Goal: Task Accomplishment & Management: Manage account settings

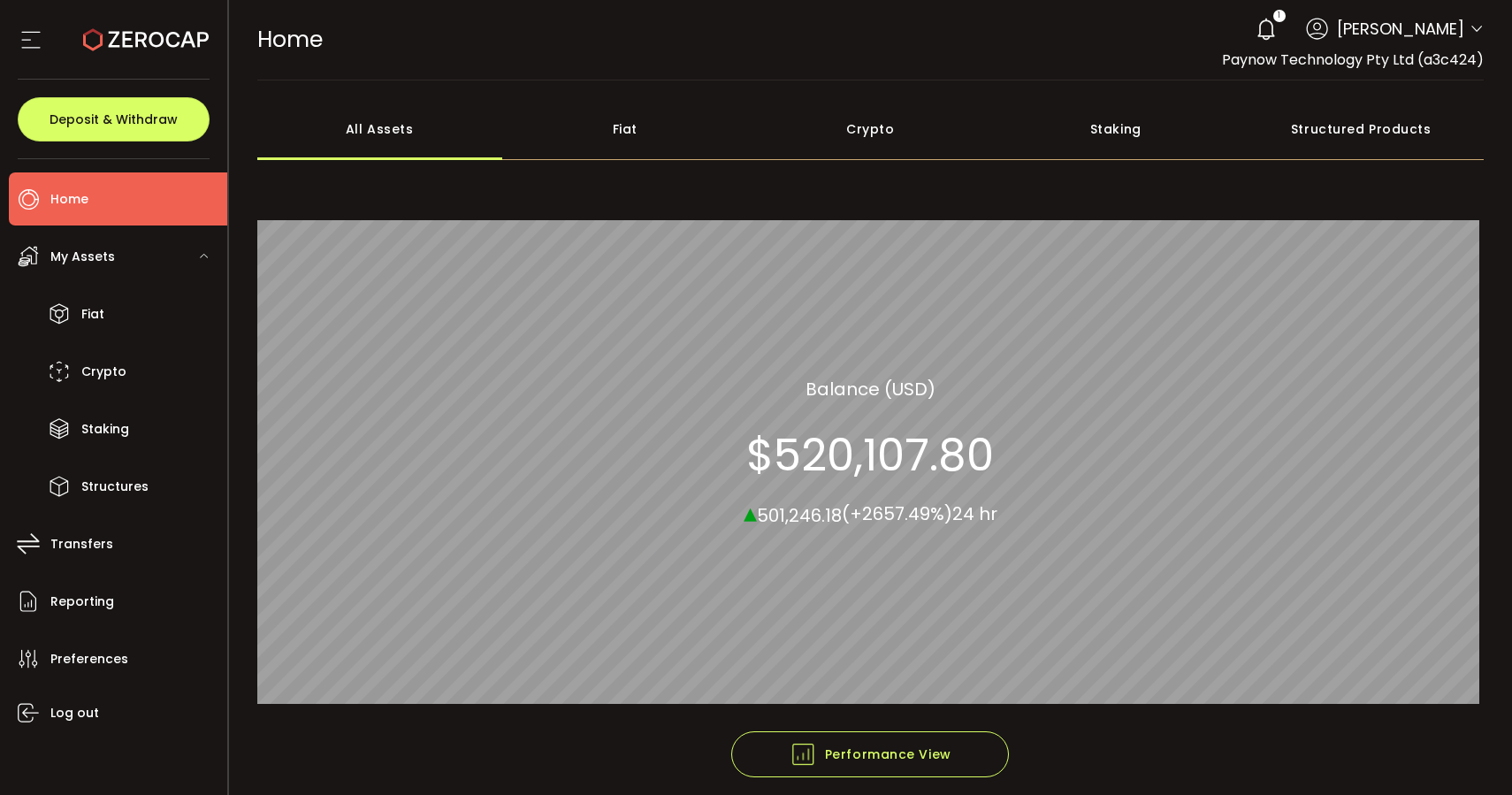
click at [1265, 40] on icon at bounding box center [1265, 29] width 25 height 25
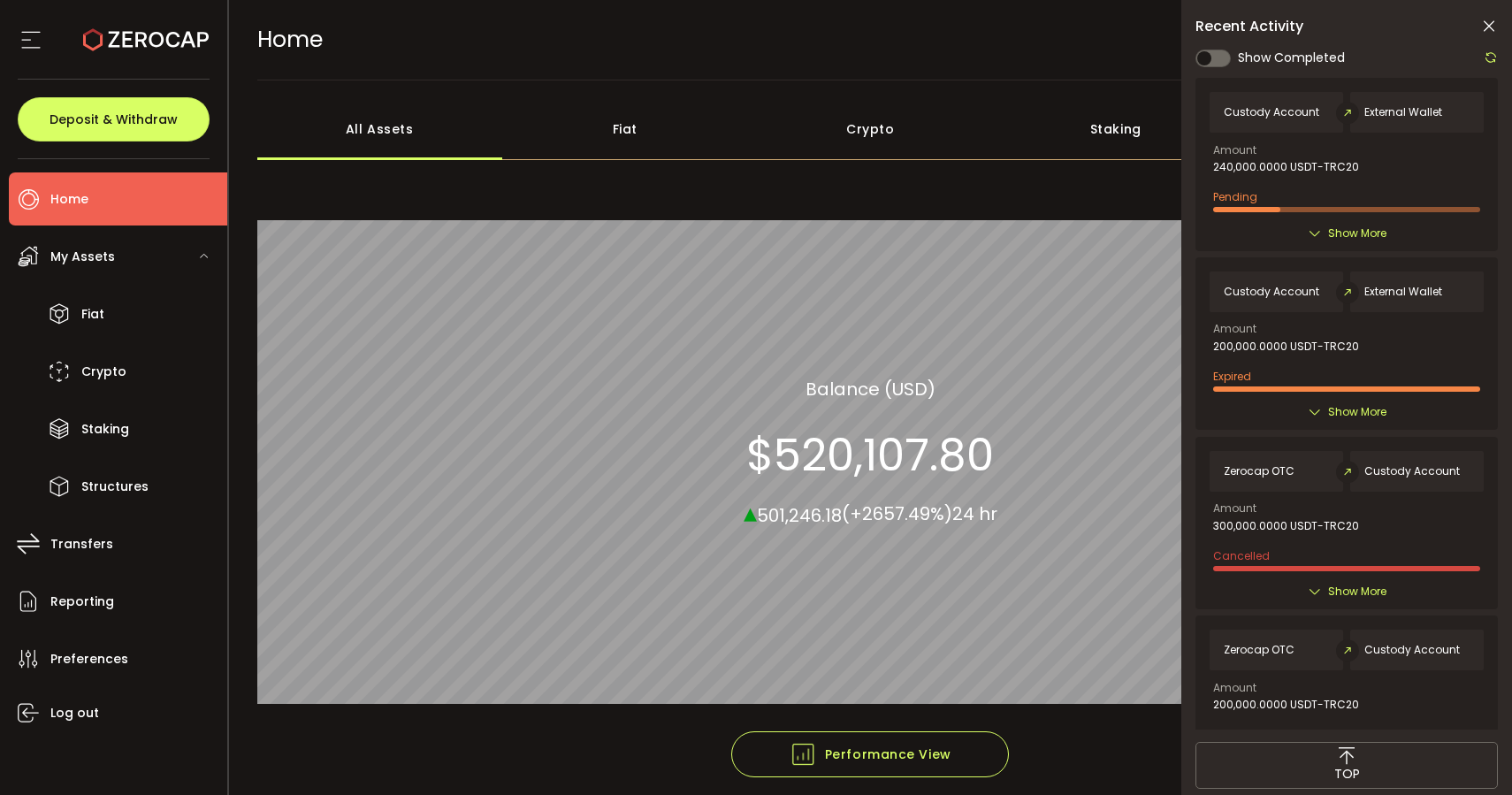
click at [1318, 230] on icon at bounding box center [1314, 234] width 14 height 14
click at [1265, 185] on div "Pending" at bounding box center [1347, 199] width 267 height 28
click at [1241, 211] on div "Custody Account External Wallet Amount 240,000.0000 USDT-TRC20 Pending Created …" at bounding box center [1346, 164] width 302 height 173
click at [70, 126] on span "Deposit & Withdraw" at bounding box center [113, 119] width 128 height 12
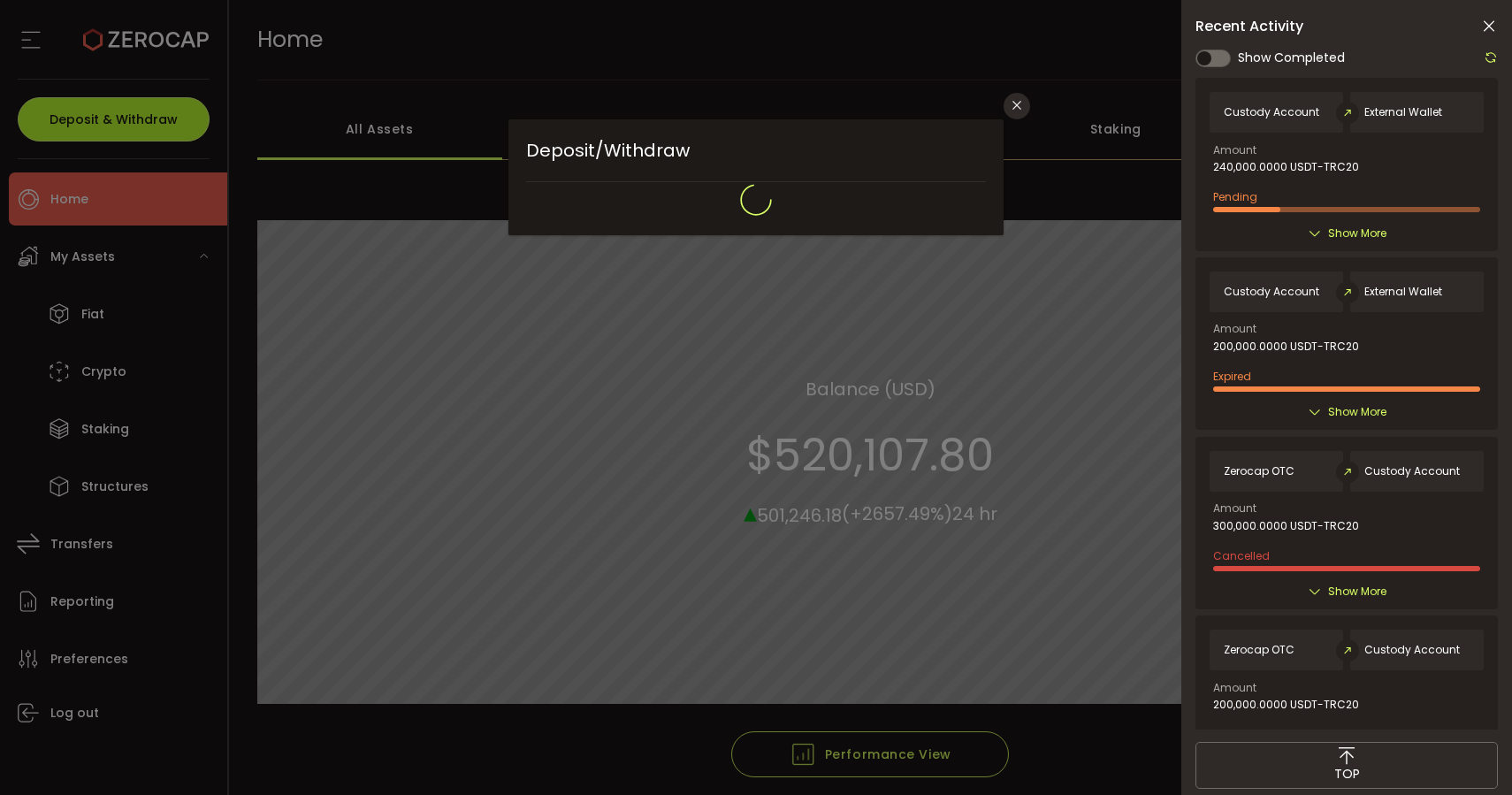
type input "**********"
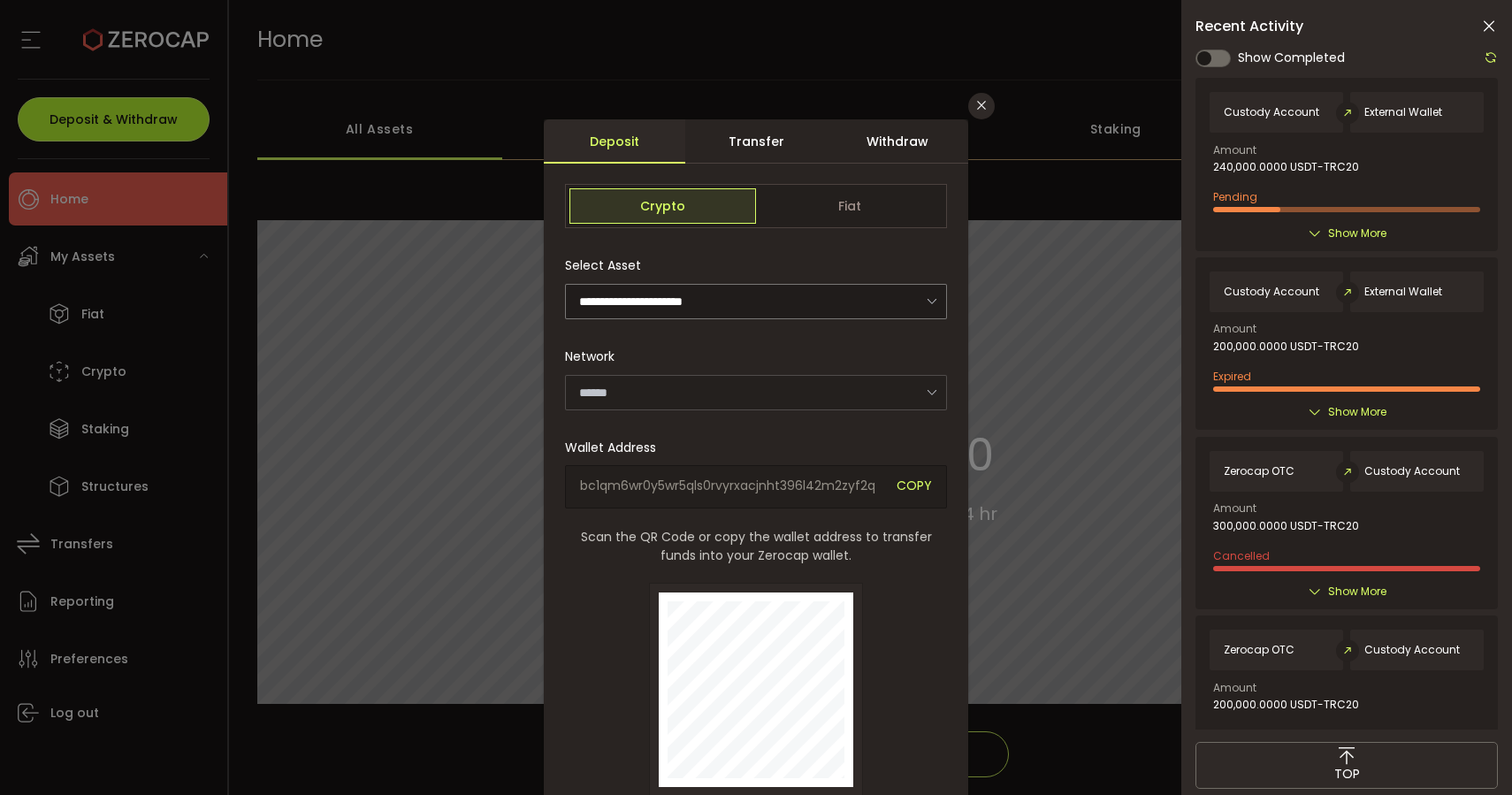
type input "*******"
click at [896, 153] on div "Withdraw" at bounding box center [897, 142] width 142 height 45
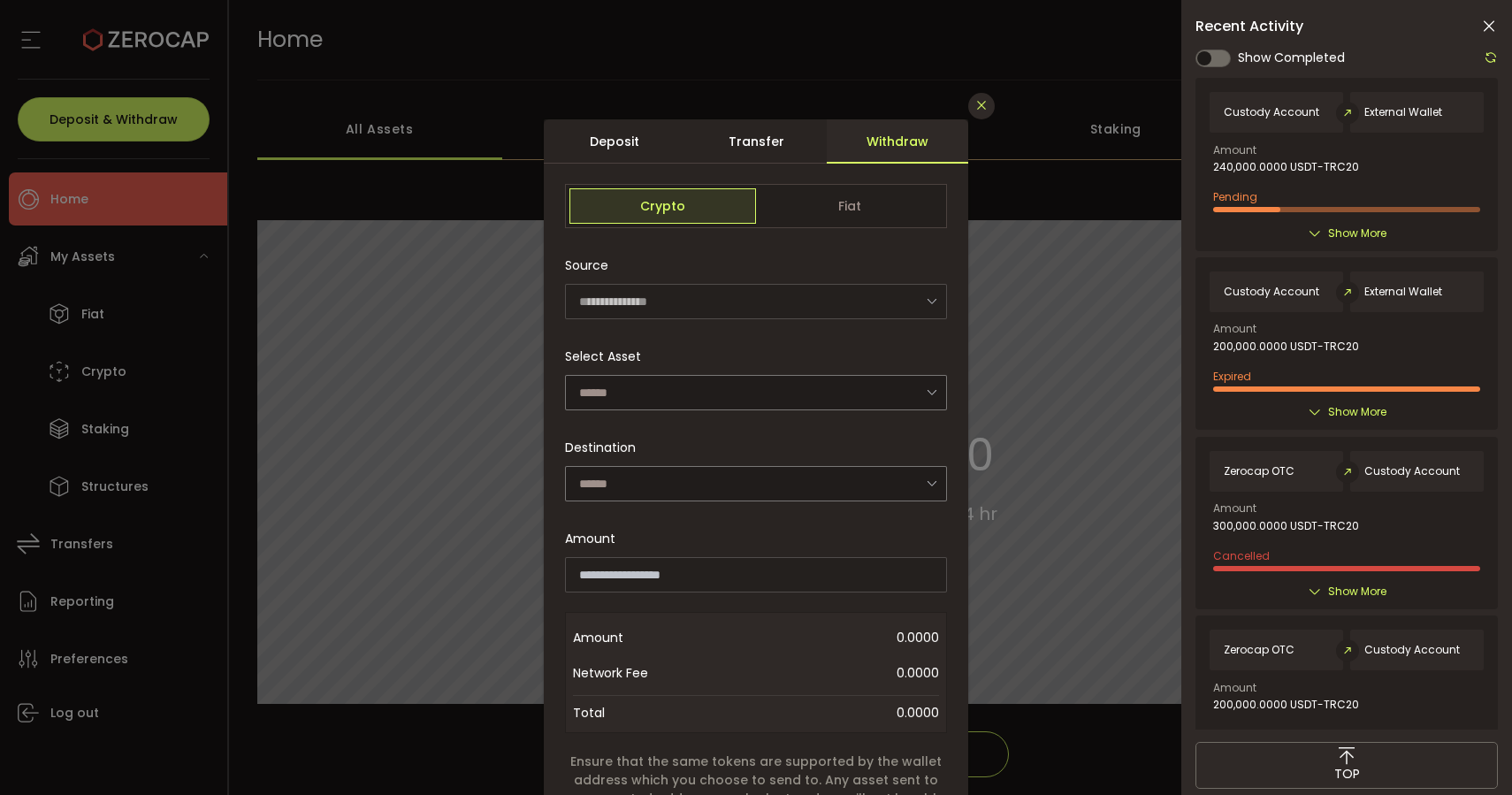
click at [974, 109] on icon "Close" at bounding box center [981, 105] width 14 height 14
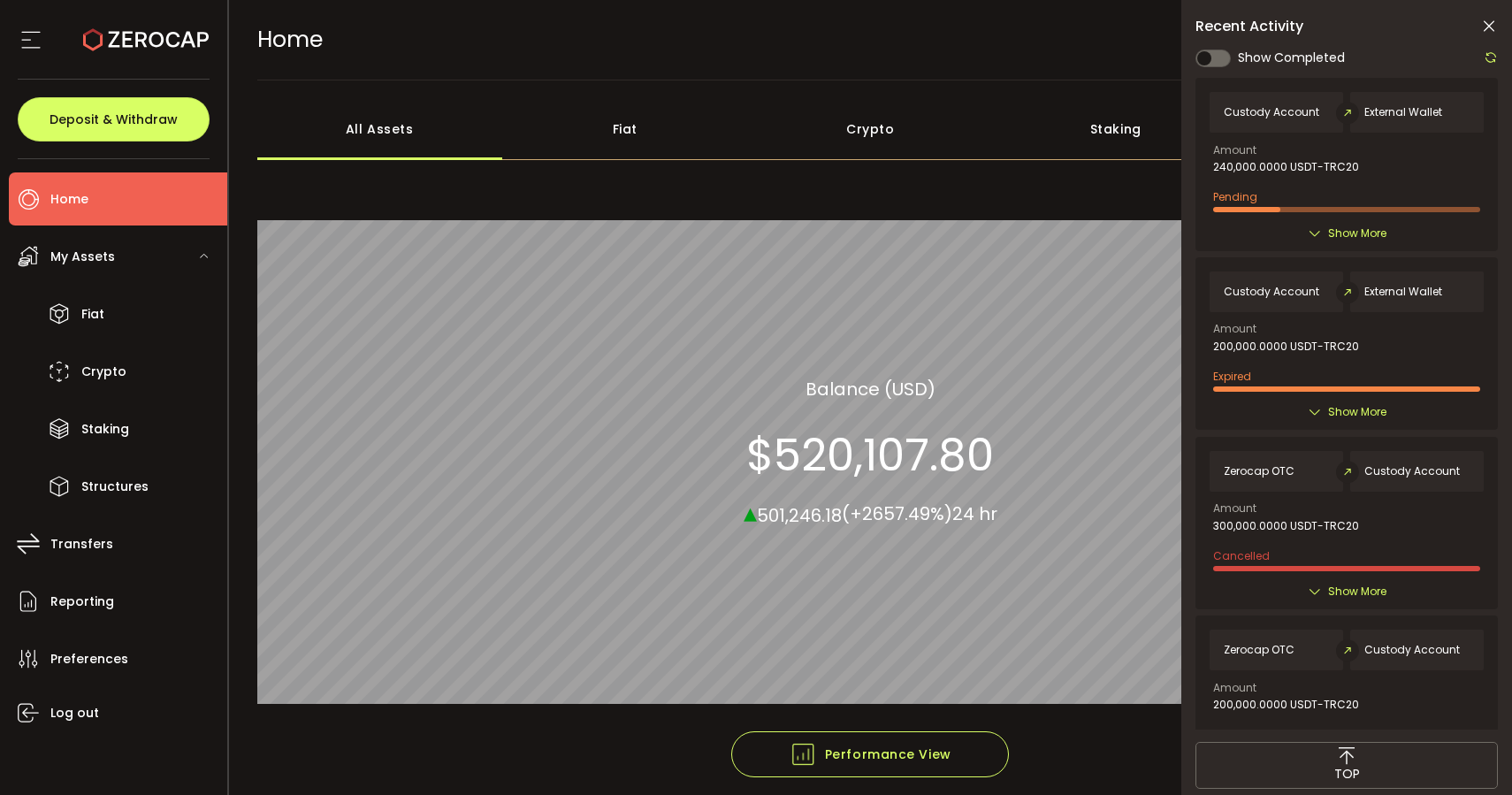
click at [1489, 21] on icon at bounding box center [1489, 27] width 18 height 18
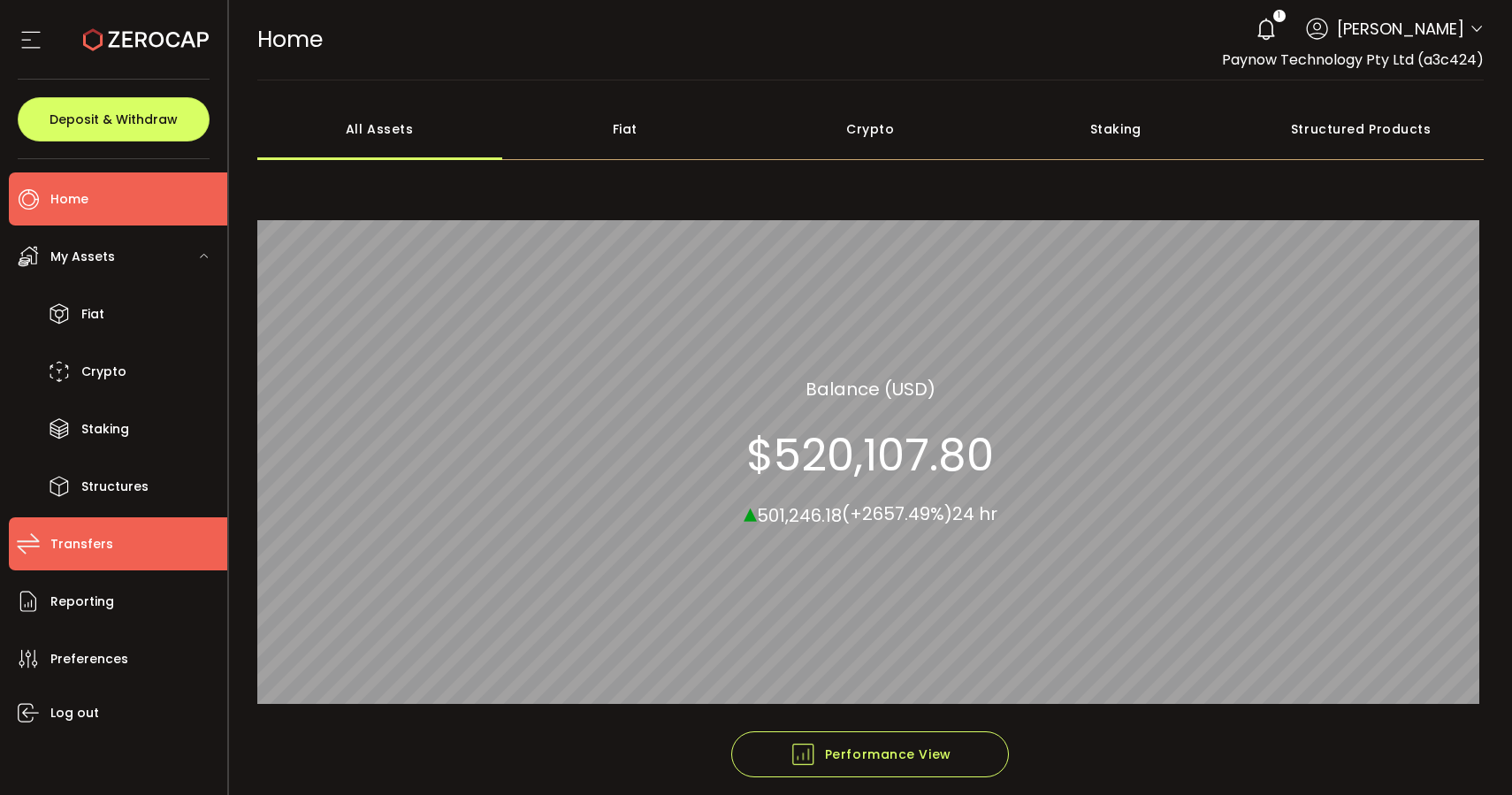
click at [66, 548] on span "Transfers" at bounding box center [81, 545] width 62 height 26
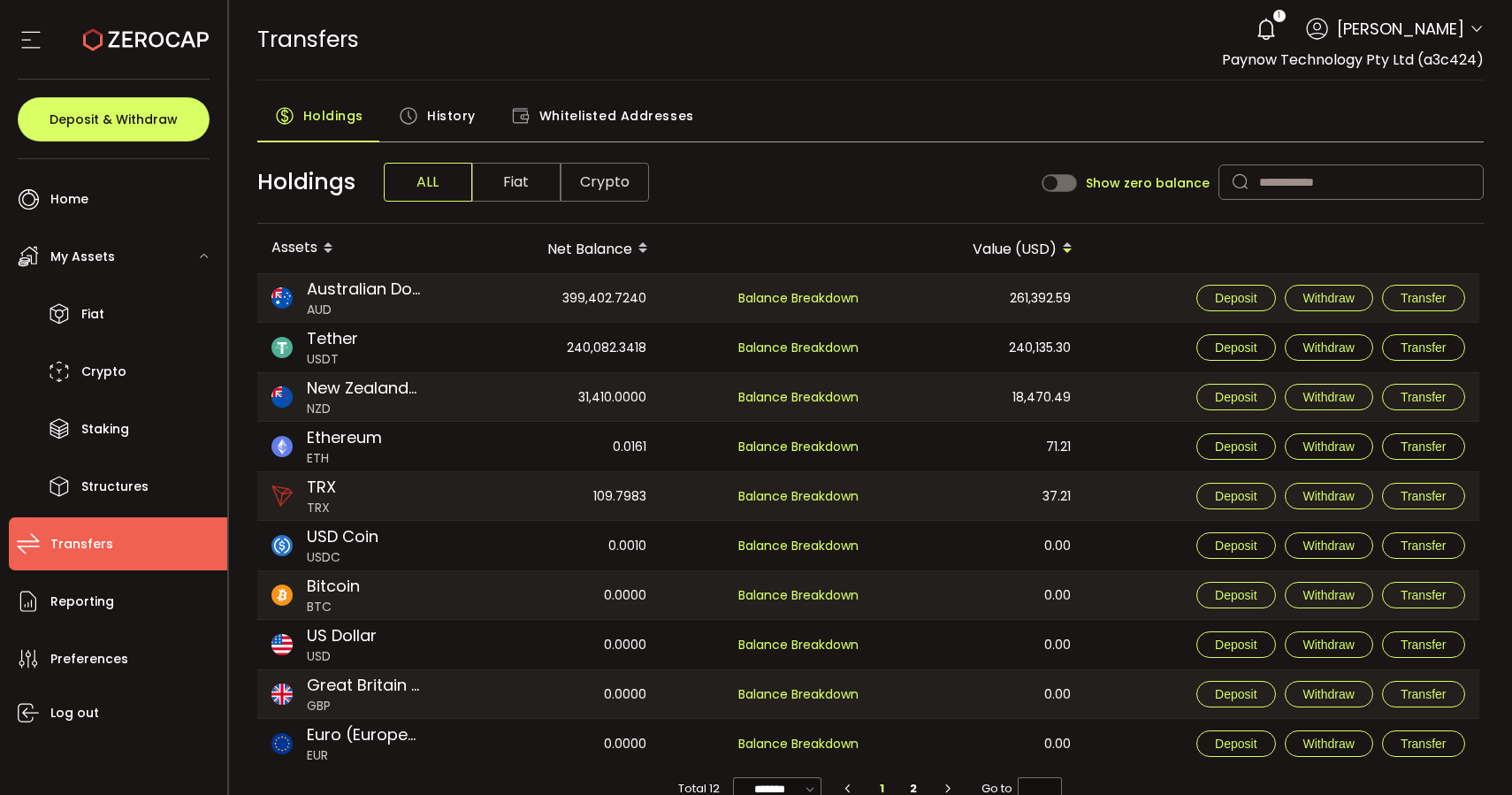
click at [453, 123] on span "History" at bounding box center [451, 116] width 49 height 36
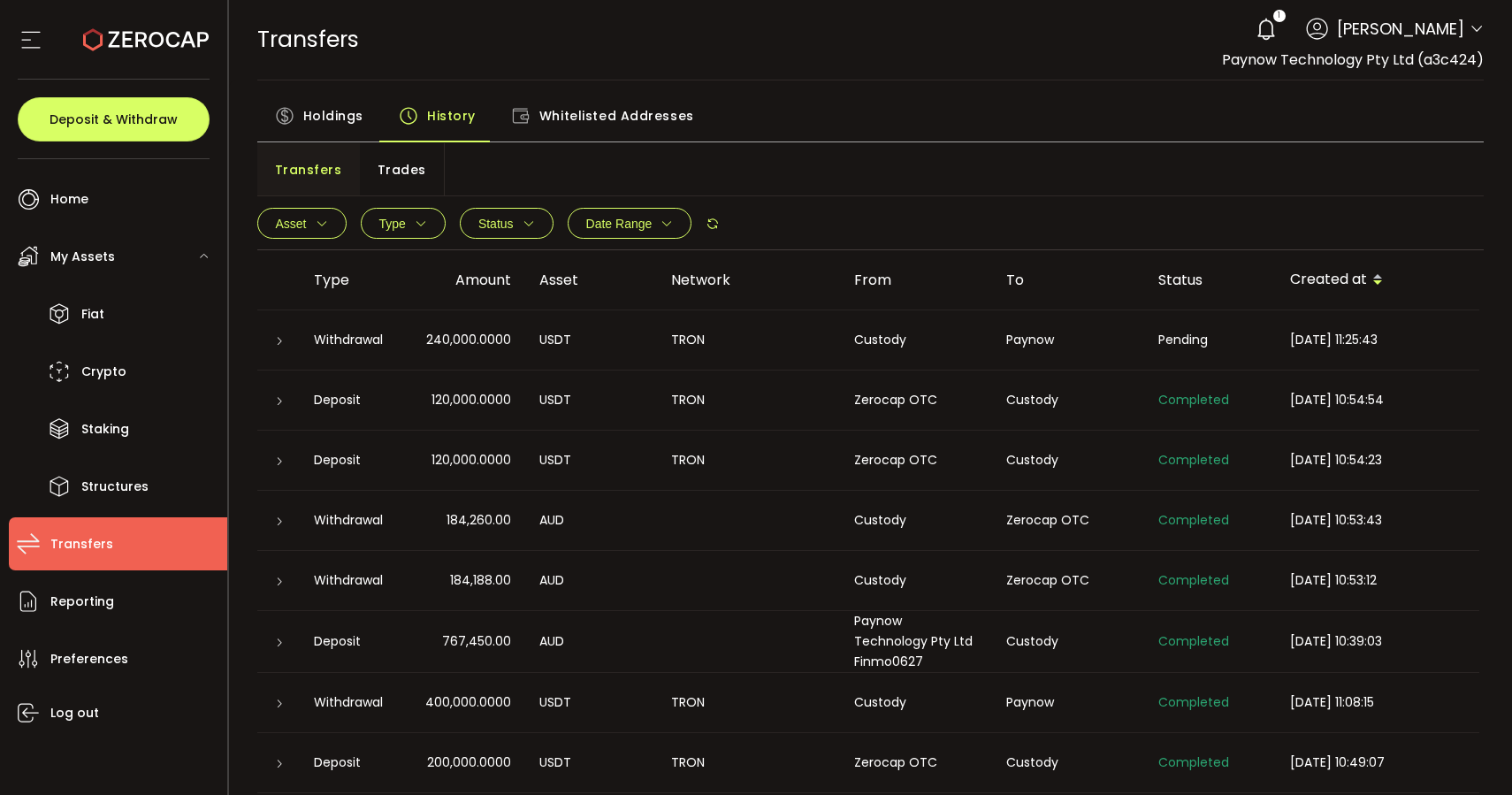
click at [719, 363] on td "TRON" at bounding box center [748, 340] width 183 height 60
click at [283, 343] on icon at bounding box center [279, 341] width 11 height 11
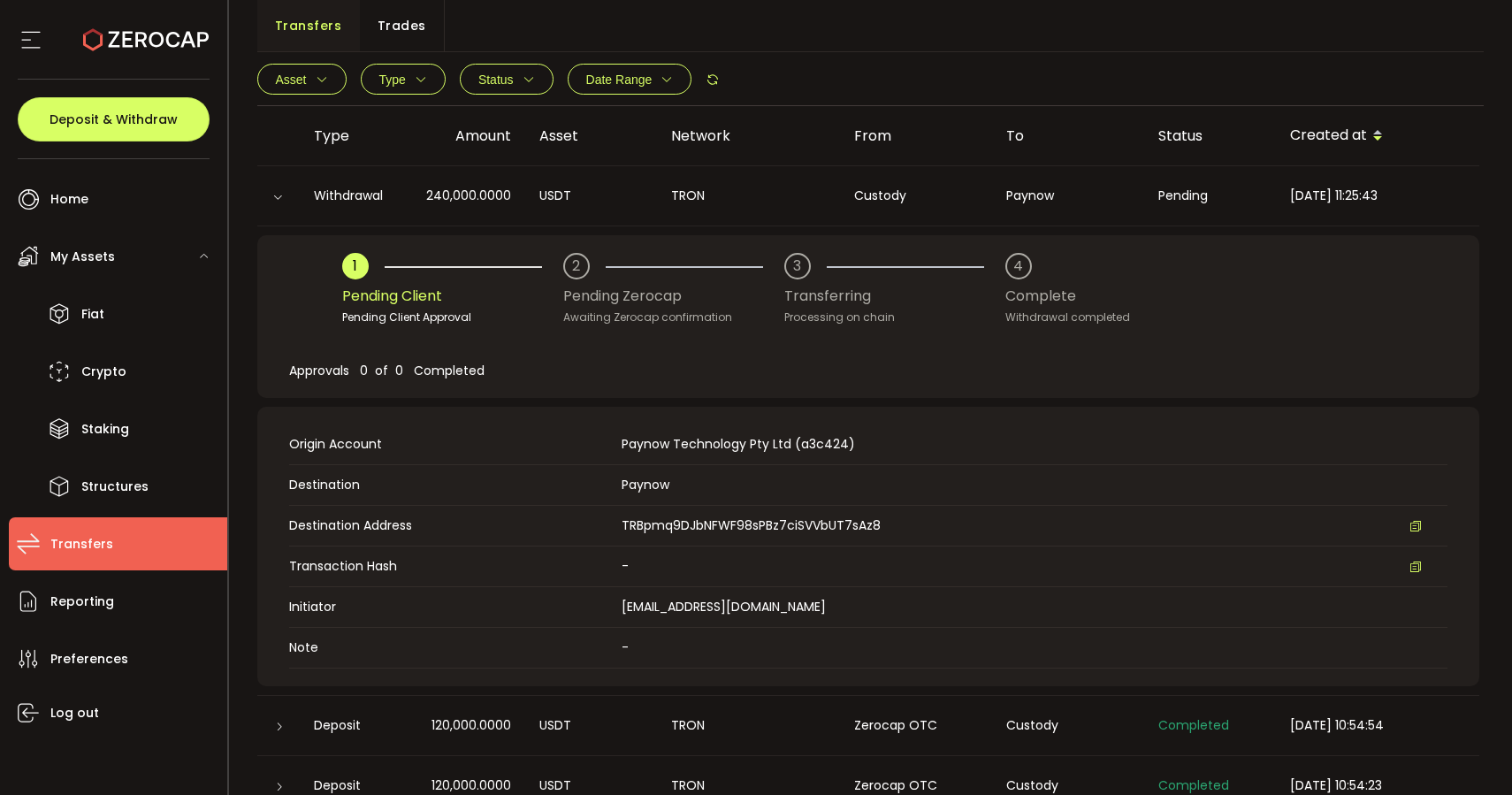
scroll to position [129, 0]
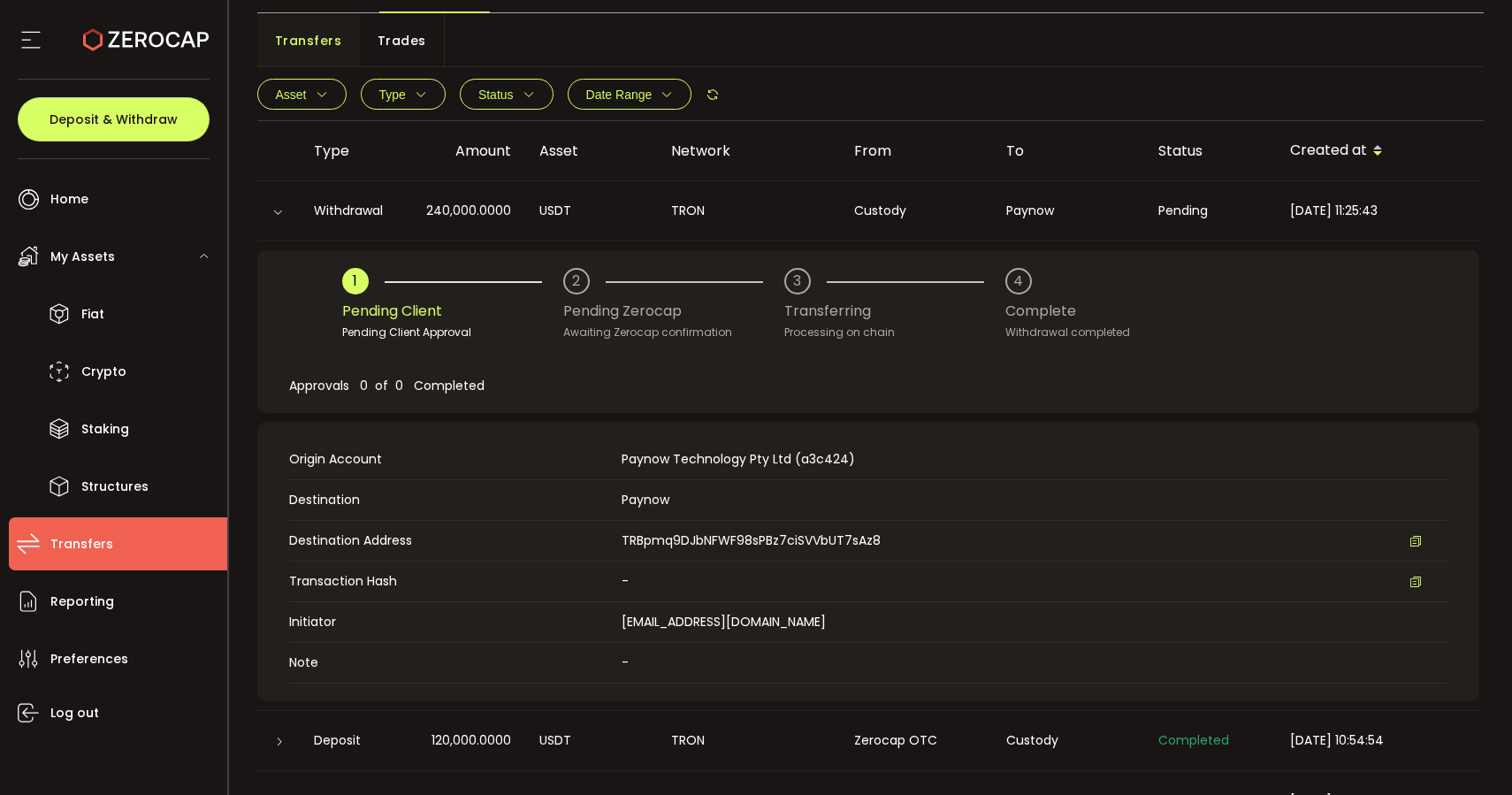
click at [275, 207] on icon at bounding box center [277, 212] width 11 height 11
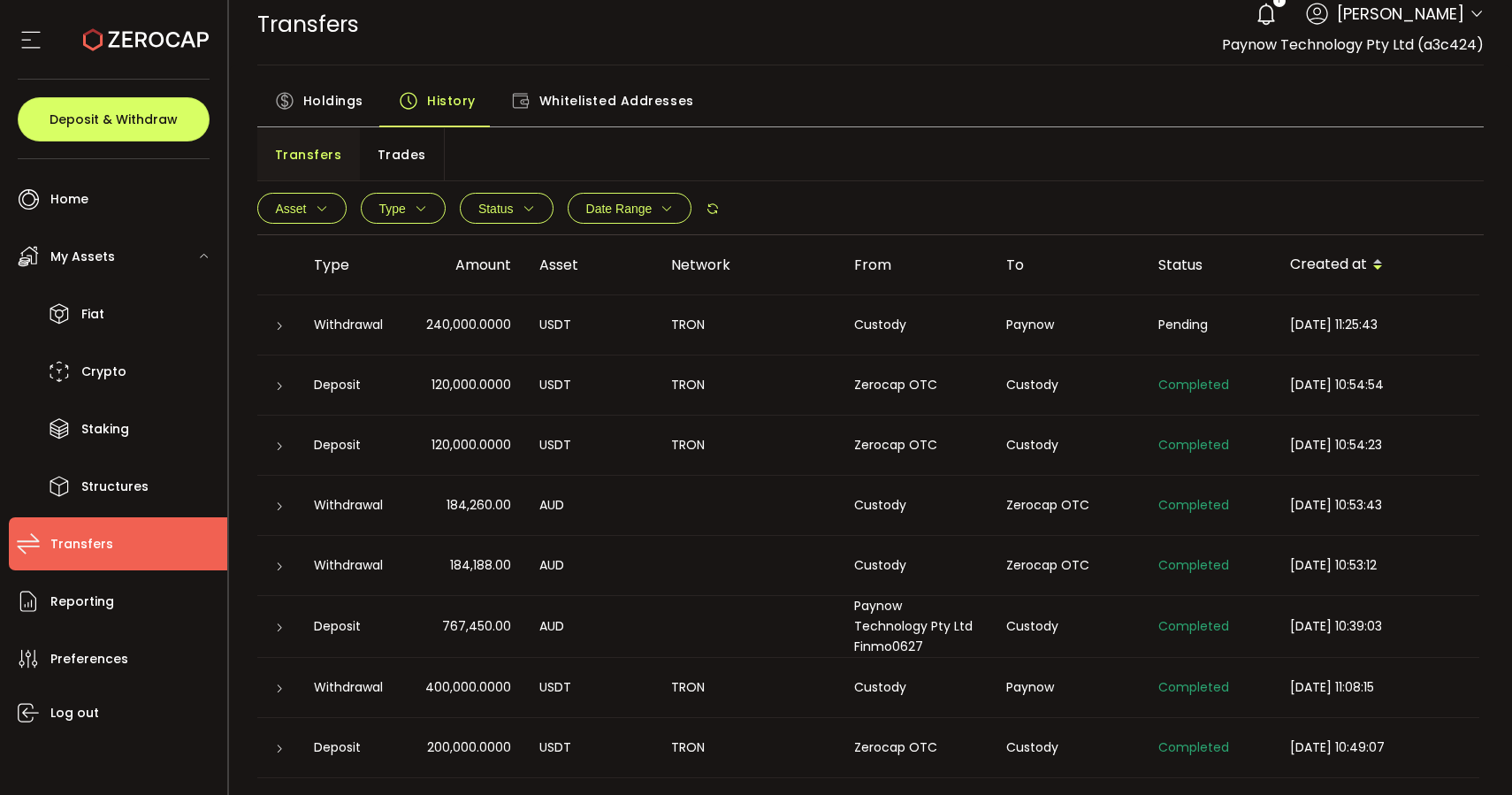
scroll to position [0, 0]
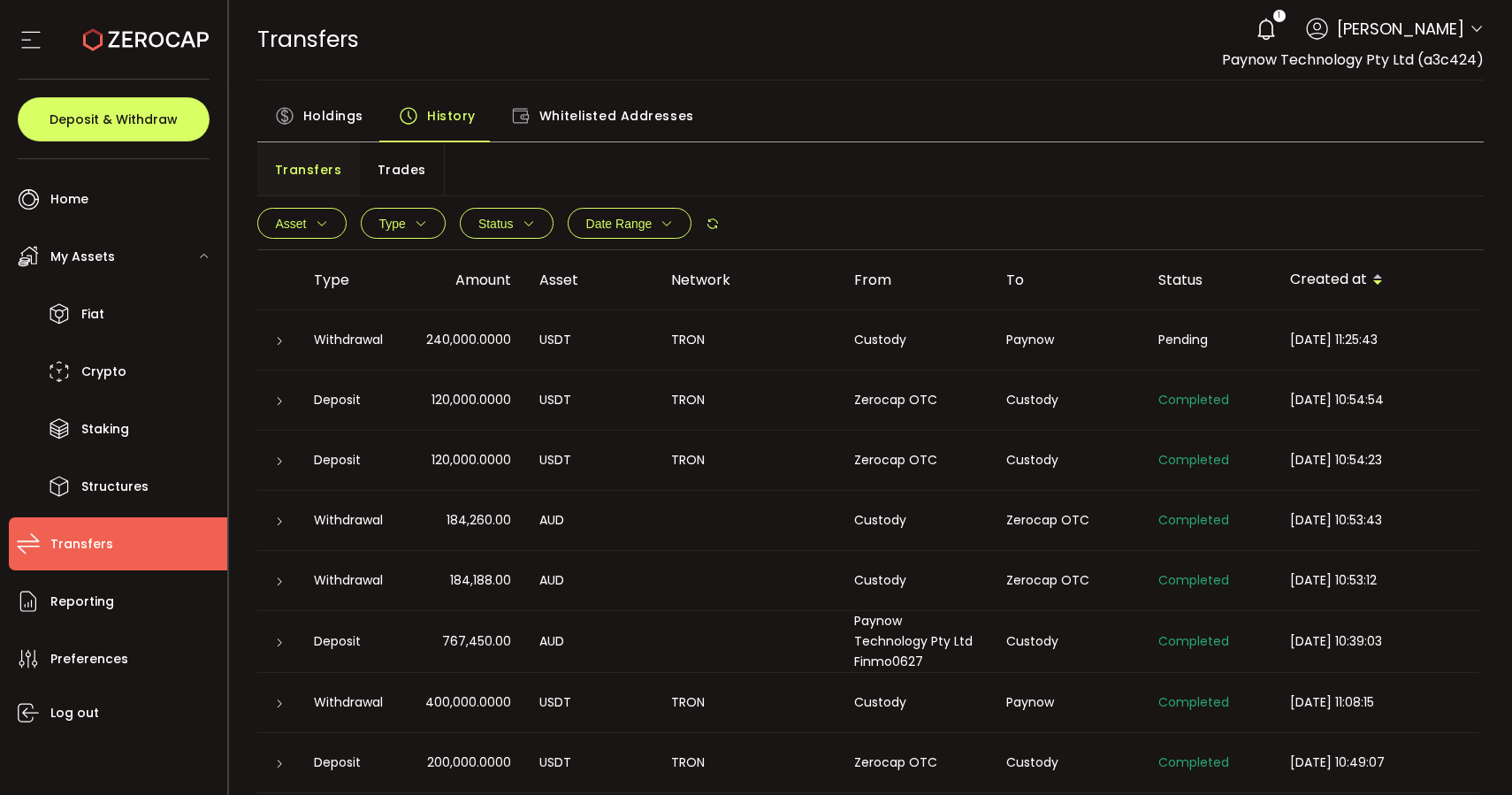
click at [1449, 39] on span "[PERSON_NAME]" at bounding box center [1400, 29] width 128 height 24
click at [1469, 26] on icon at bounding box center [1476, 29] width 14 height 14
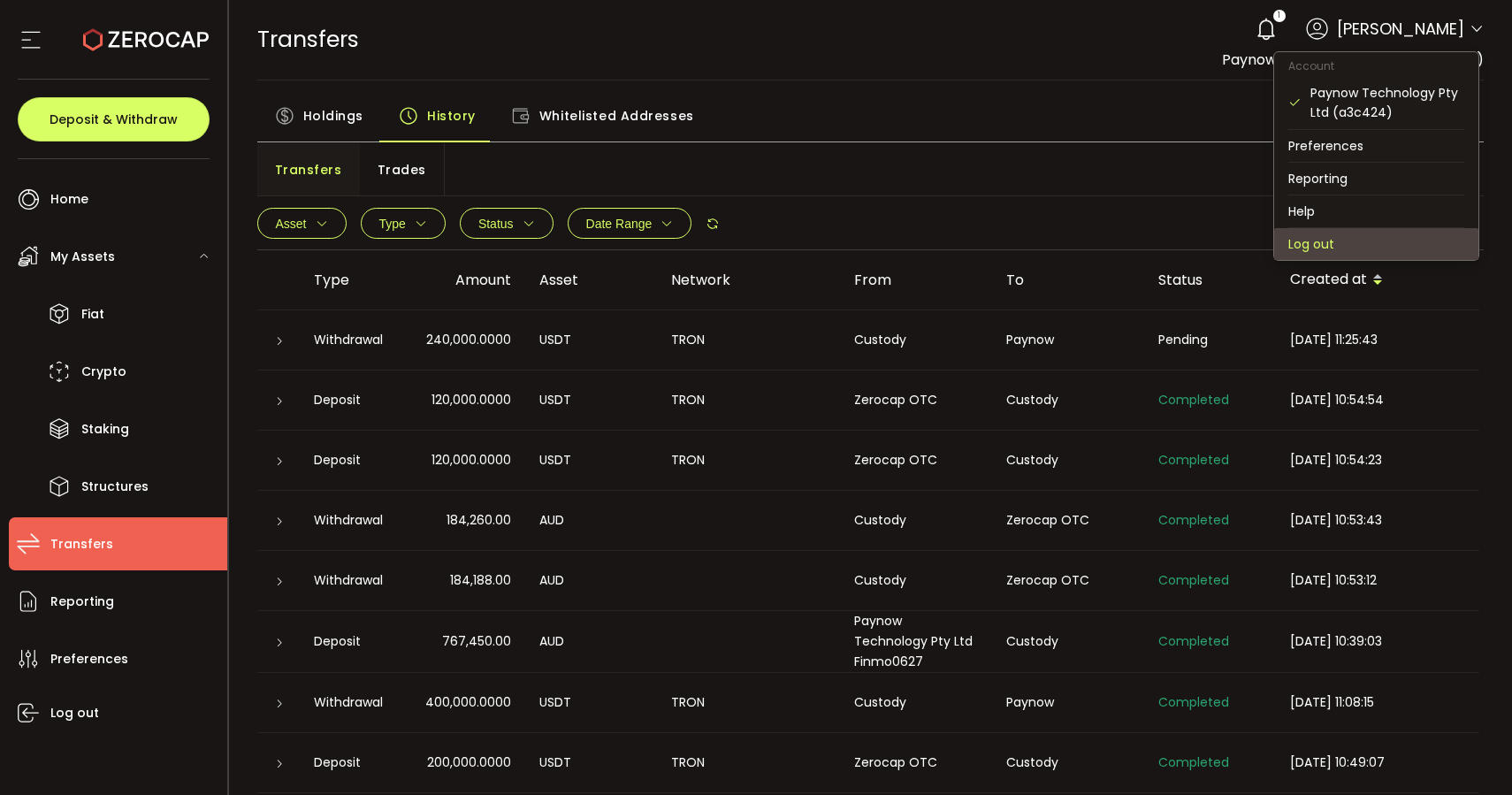
click at [1324, 248] on li "Log out" at bounding box center [1376, 244] width 204 height 32
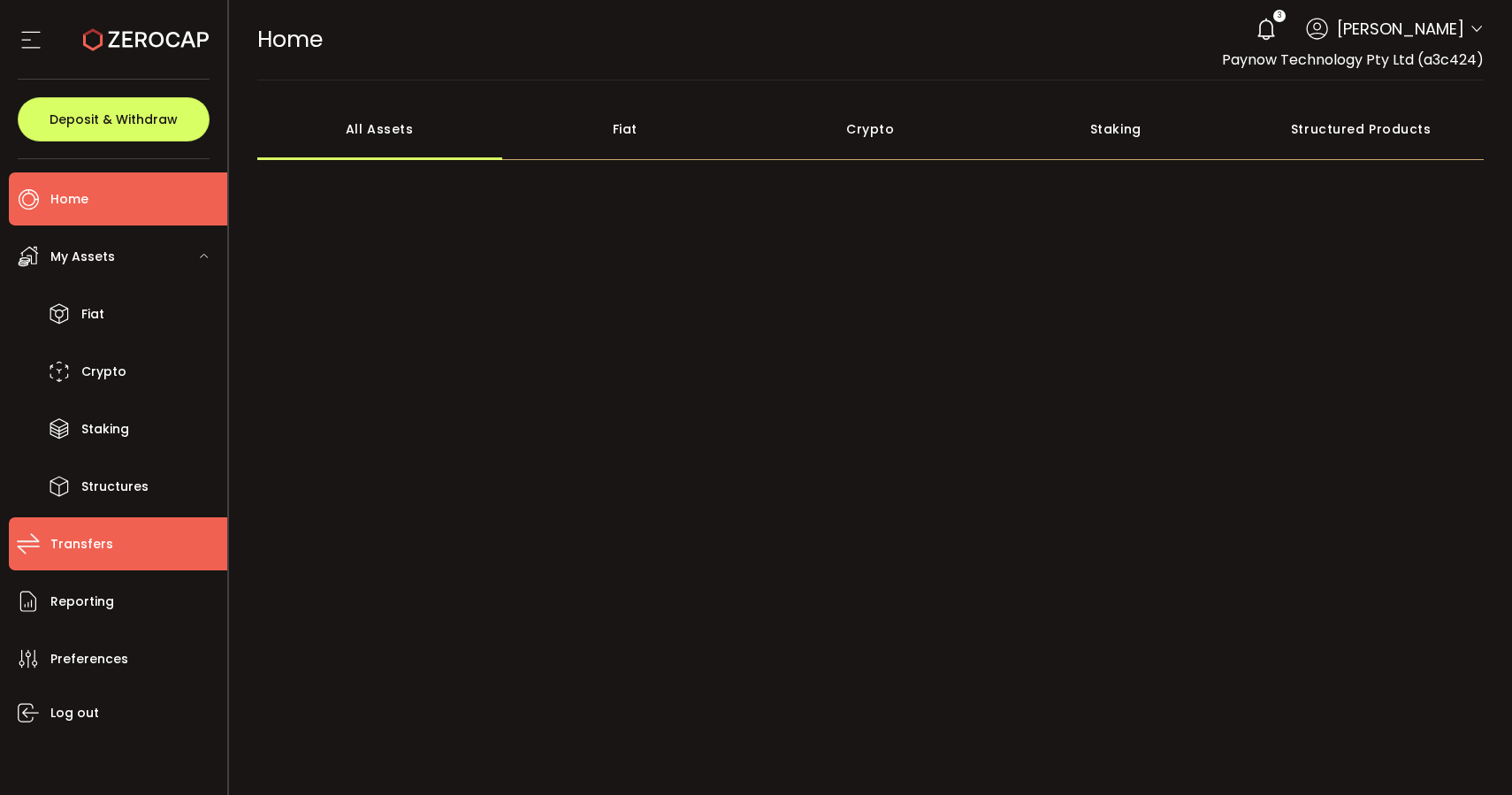
click at [79, 550] on span "Transfers" at bounding box center [81, 545] width 62 height 26
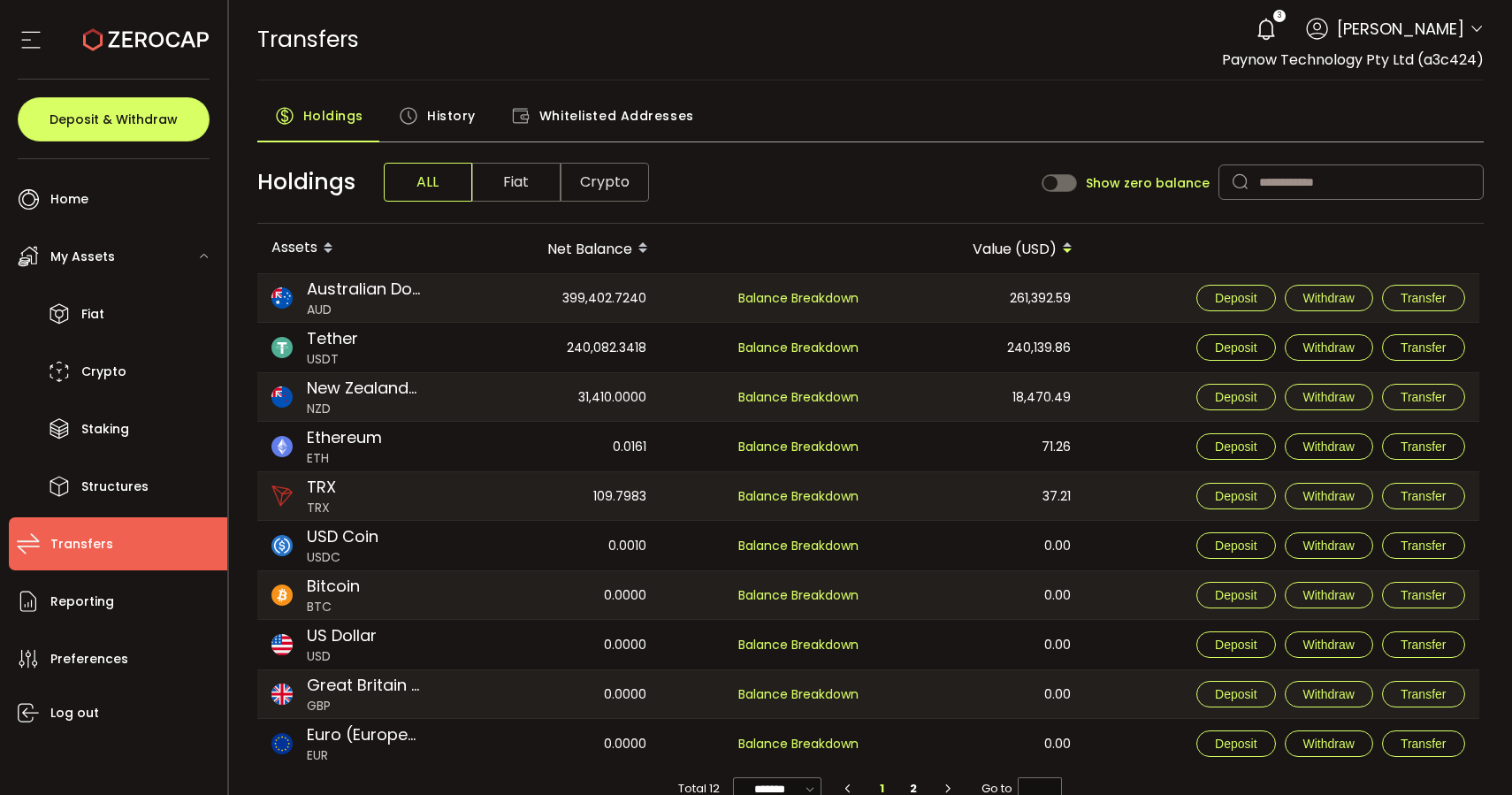
click at [465, 113] on span "History" at bounding box center [451, 116] width 49 height 36
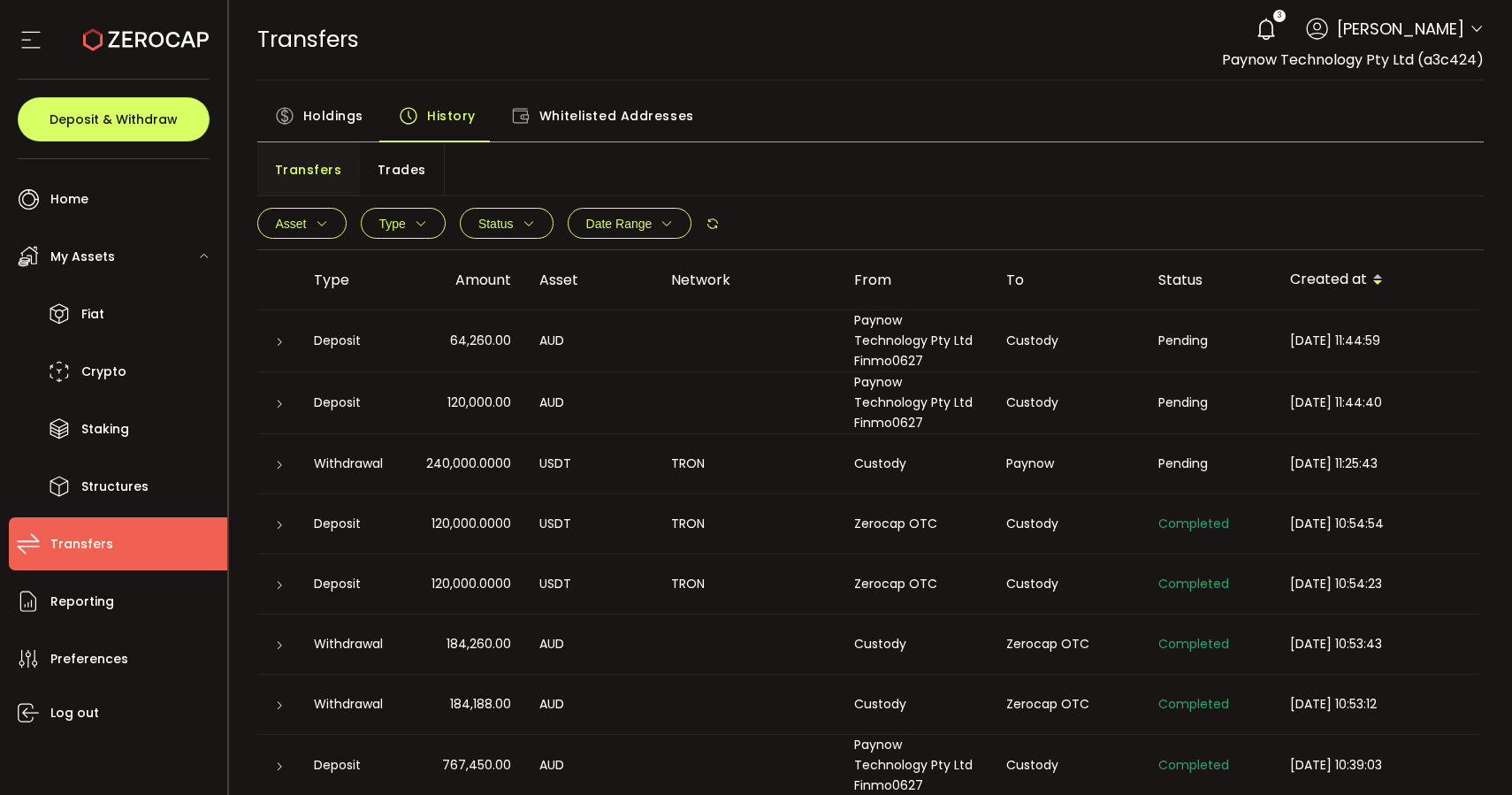
click at [277, 459] on icon at bounding box center [279, 464] width 11 height 11
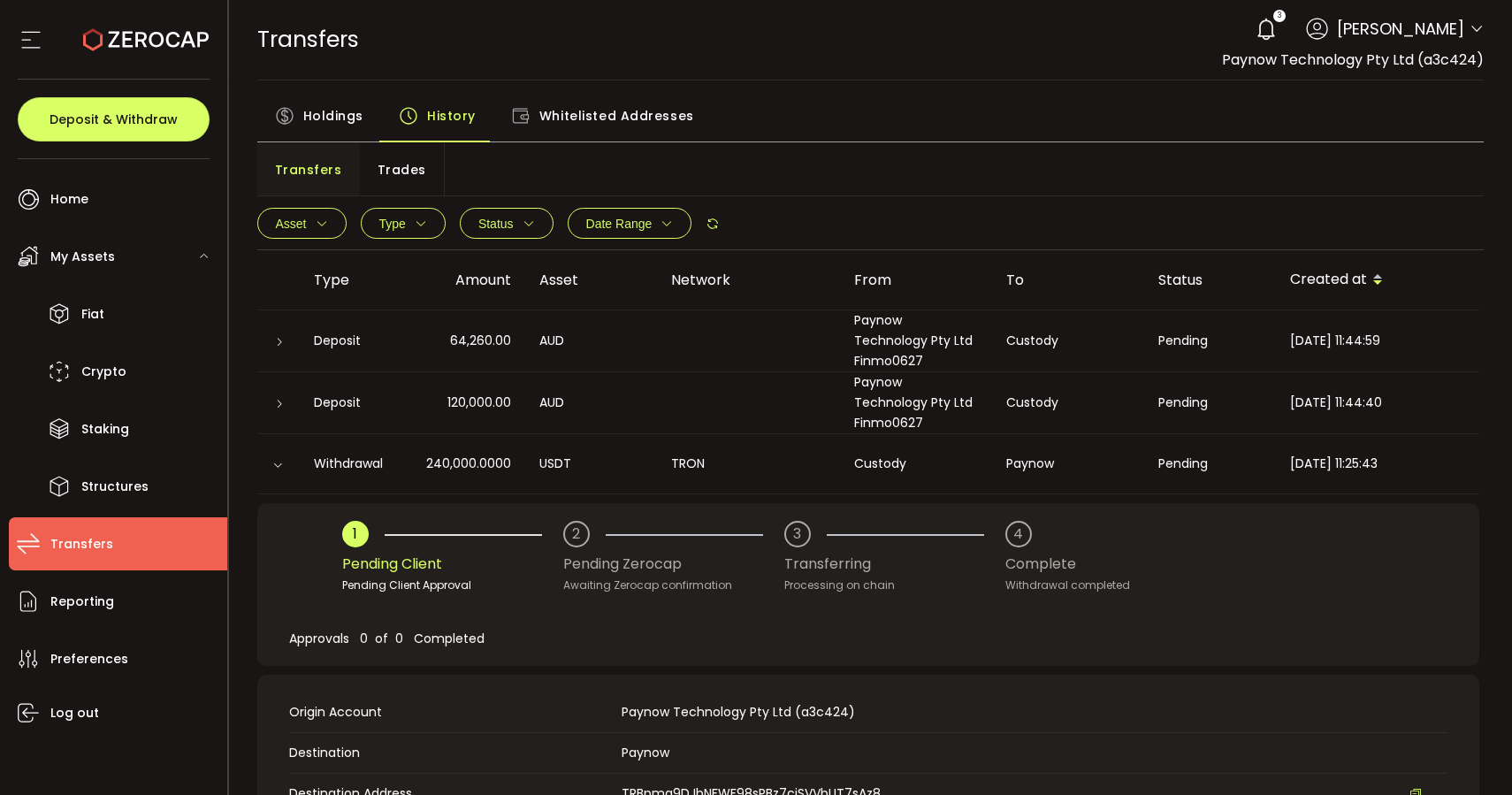
click at [1404, 32] on span "[PERSON_NAME]" at bounding box center [1400, 29] width 128 height 24
click at [1469, 37] on span at bounding box center [1476, 30] width 14 height 18
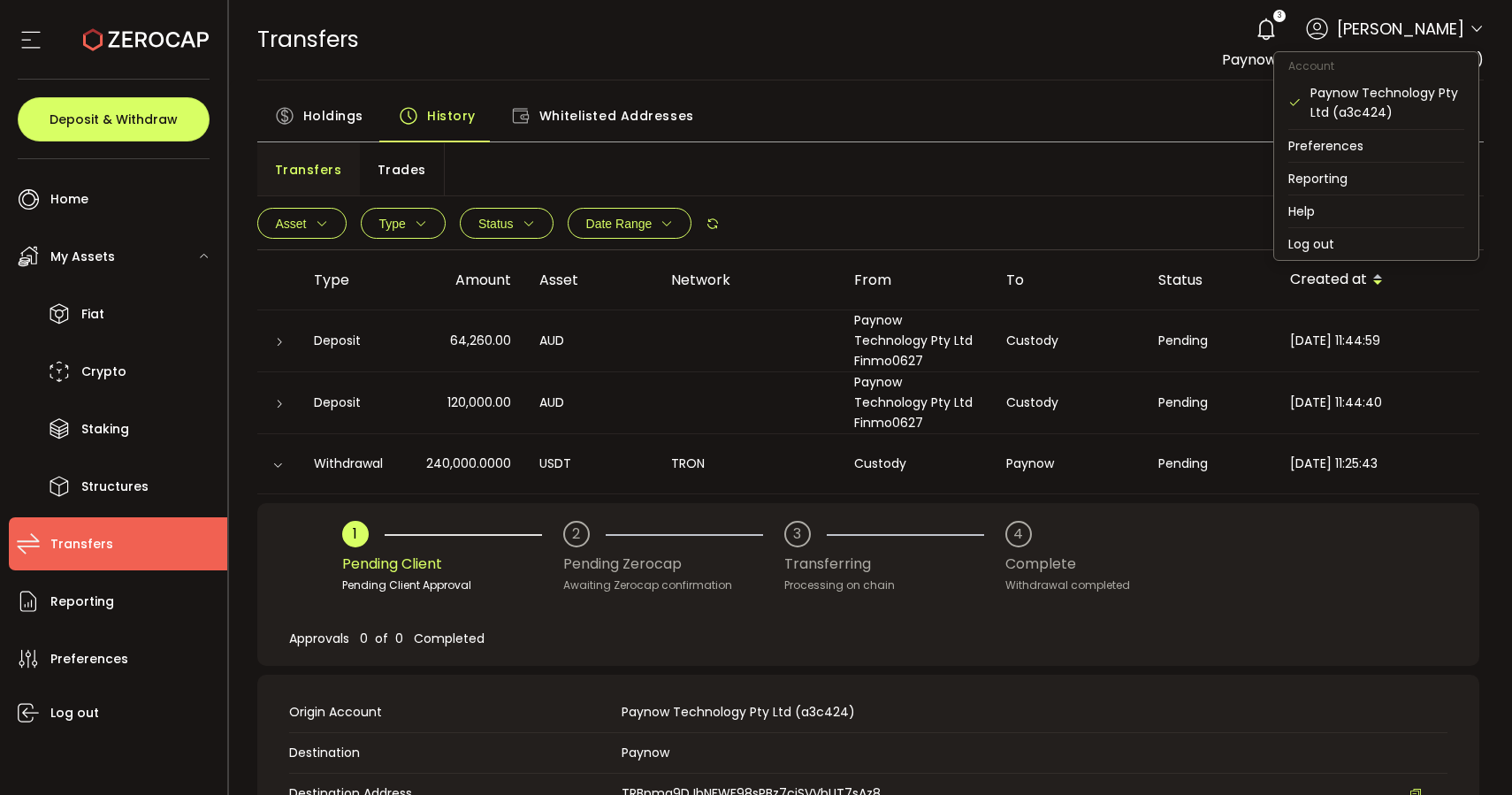
click at [1469, 34] on icon at bounding box center [1476, 29] width 14 height 14
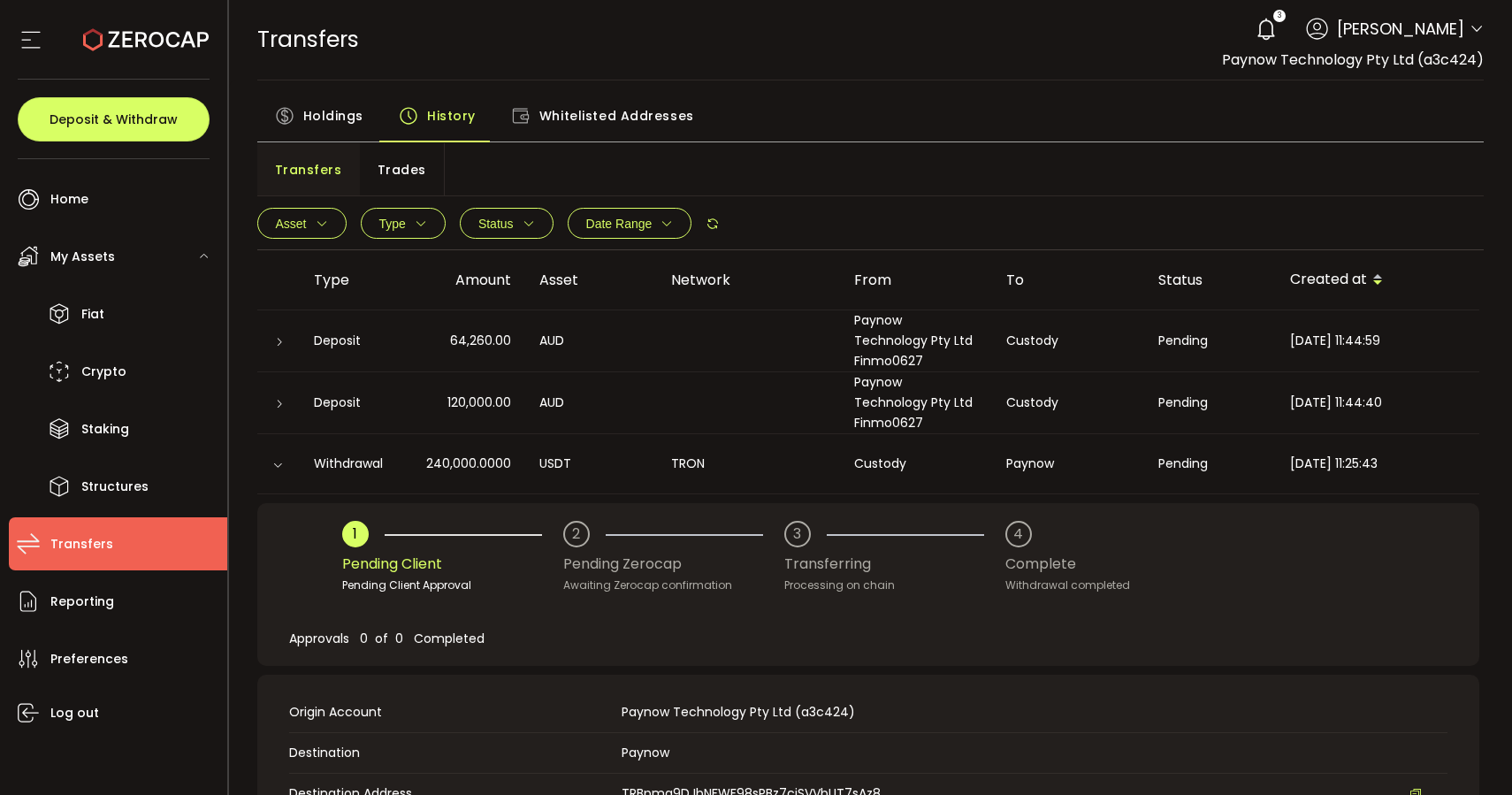
click at [24, 38] on icon at bounding box center [31, 40] width 27 height 27
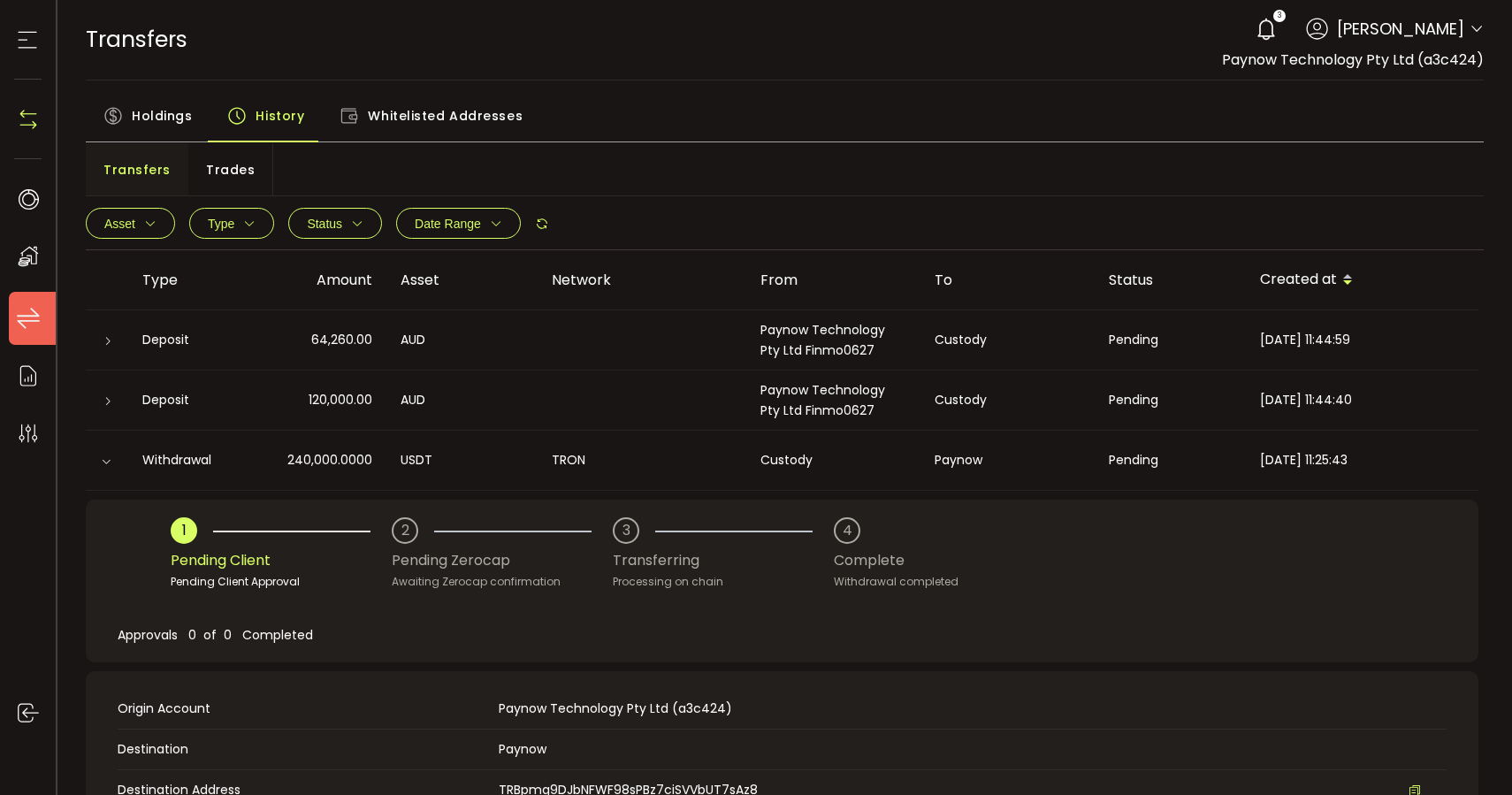
click at [24, 38] on icon at bounding box center [27, 40] width 27 height 27
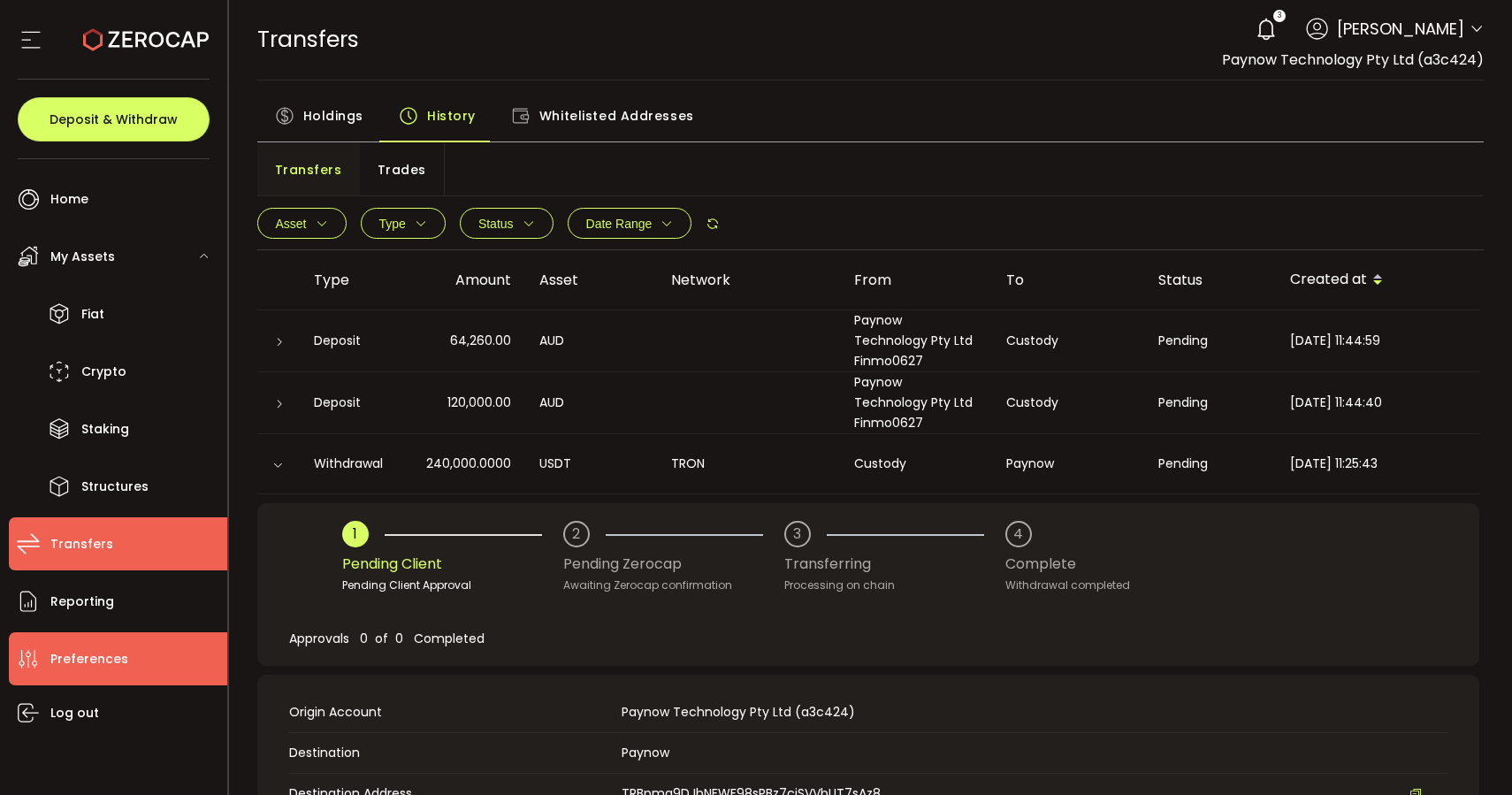
click at [107, 663] on span "Preferences" at bounding box center [89, 659] width 78 height 26
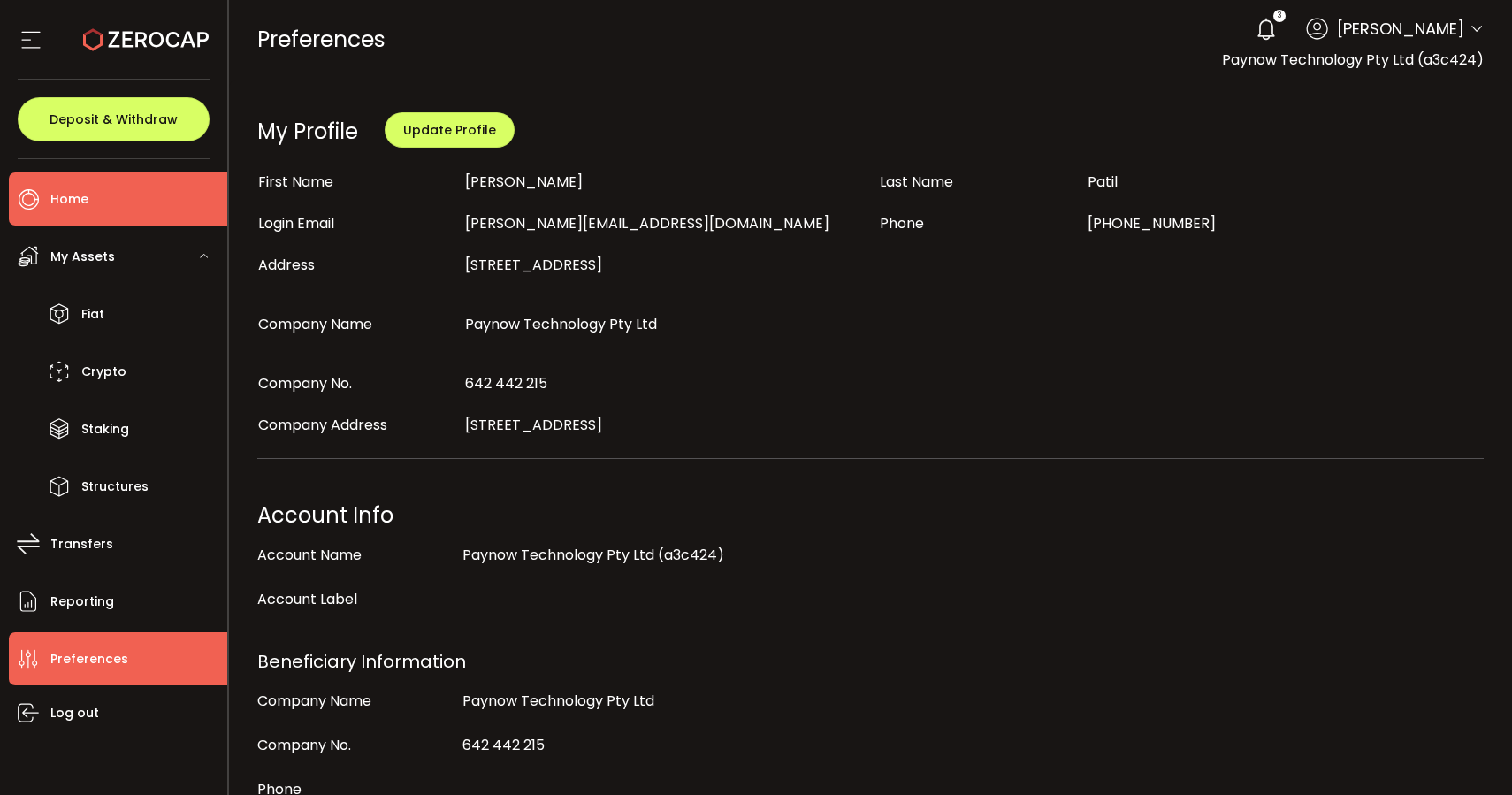
click at [109, 202] on li "Home" at bounding box center [118, 199] width 219 height 53
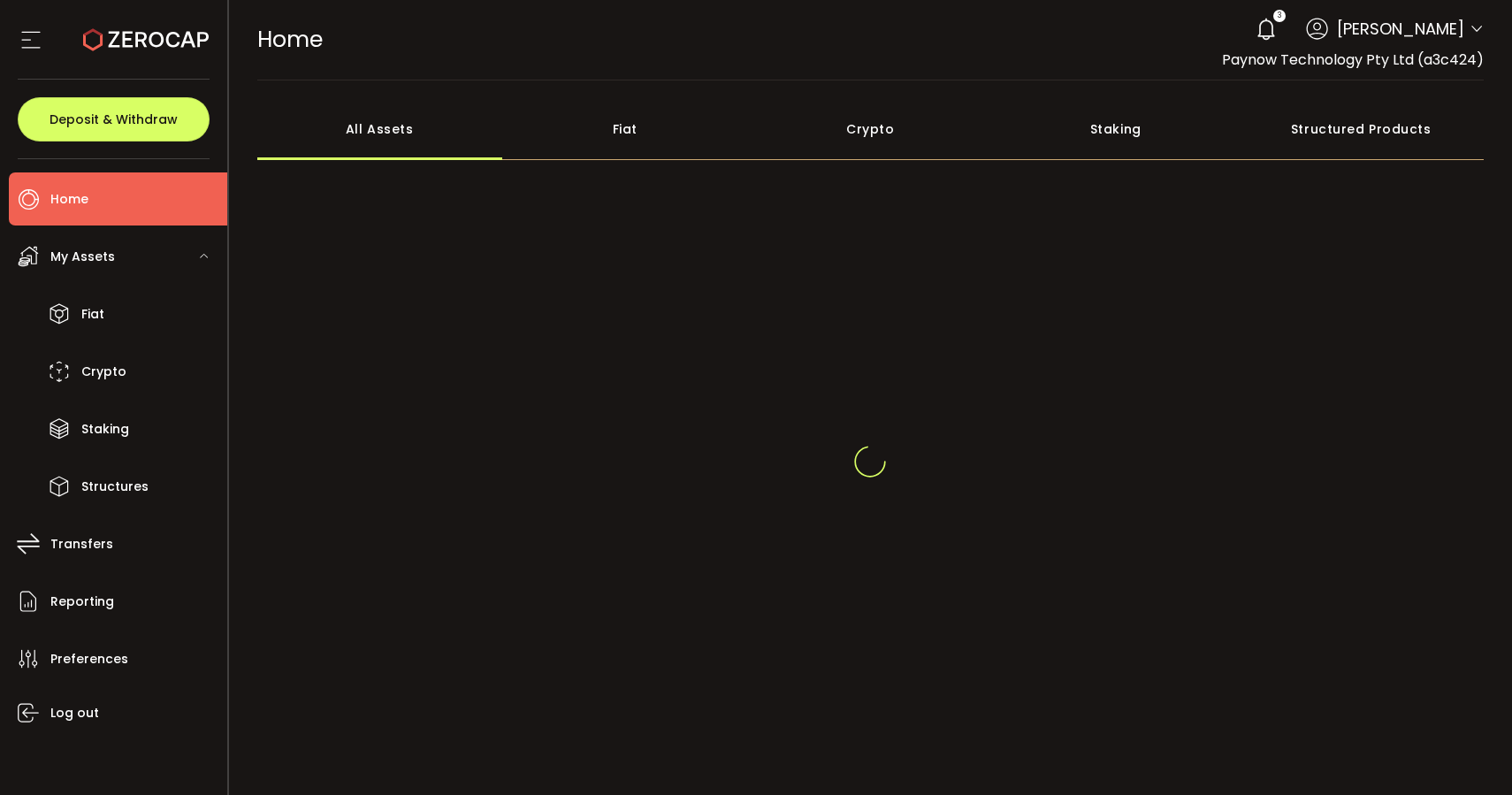
click at [1389, 37] on span "[PERSON_NAME]" at bounding box center [1400, 29] width 128 height 24
click at [1271, 34] on icon at bounding box center [1265, 29] width 25 height 25
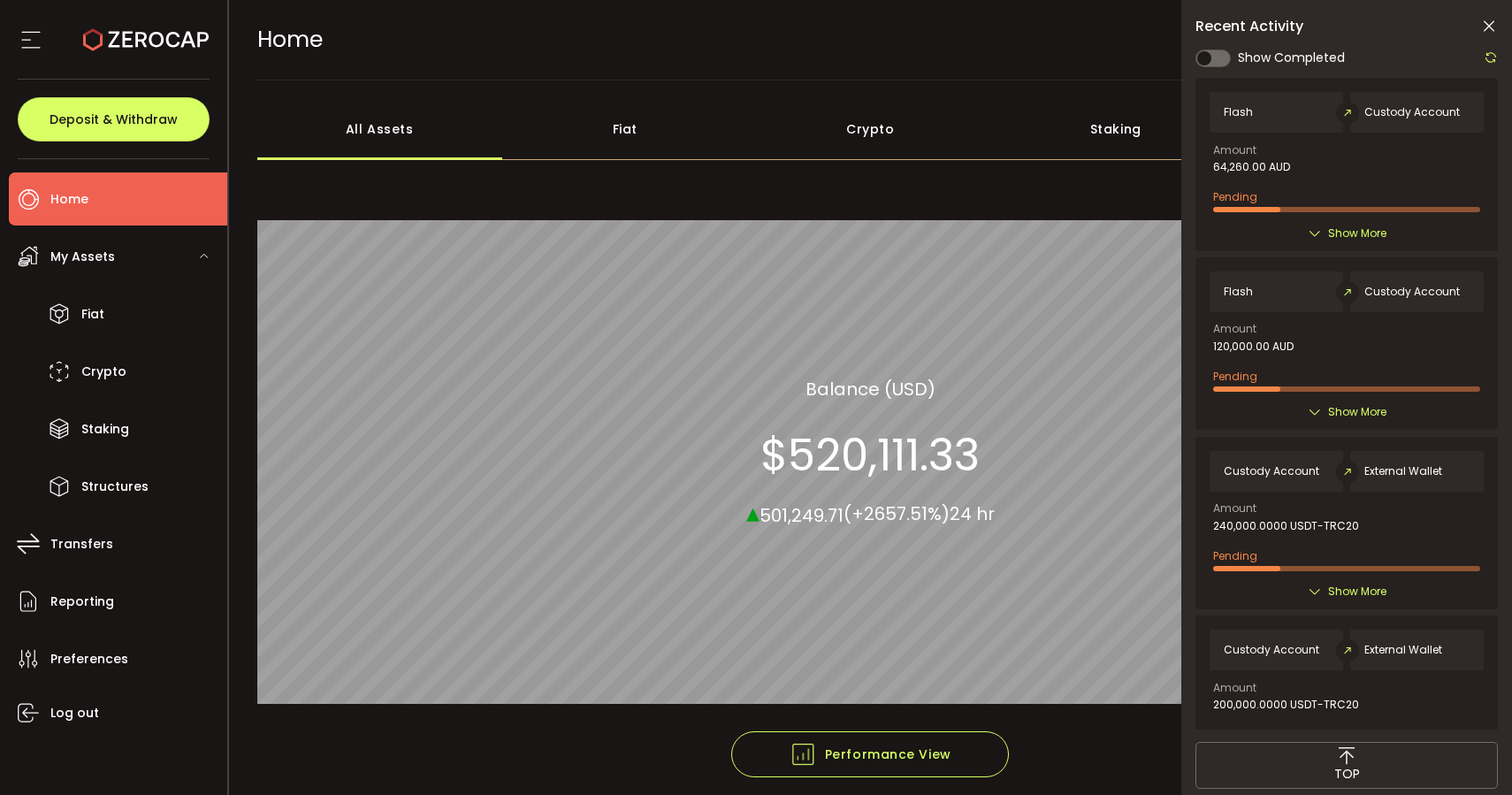
click at [1484, 28] on icon at bounding box center [1489, 27] width 18 height 18
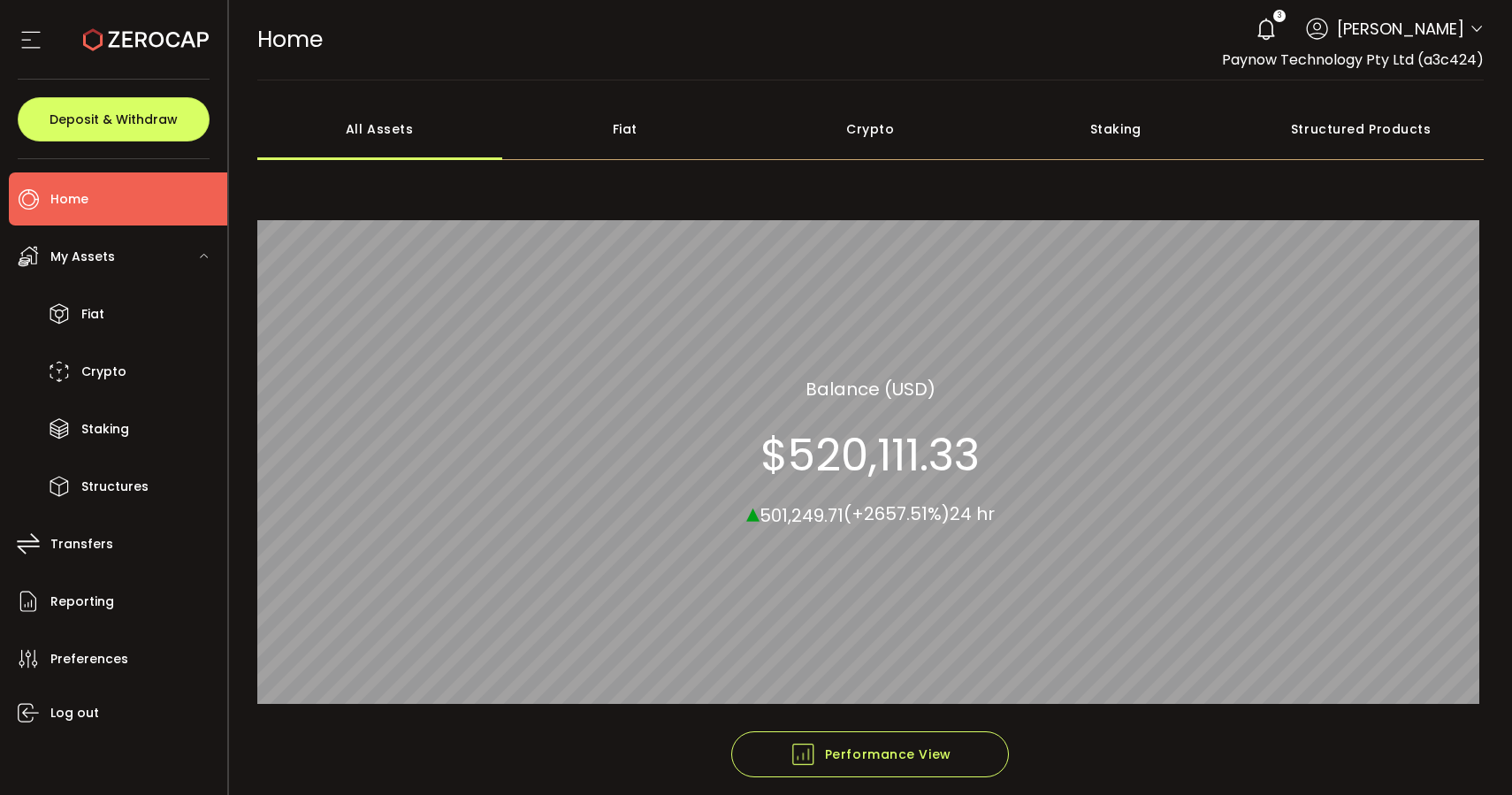
click at [1469, 29] on icon at bounding box center [1476, 29] width 14 height 14
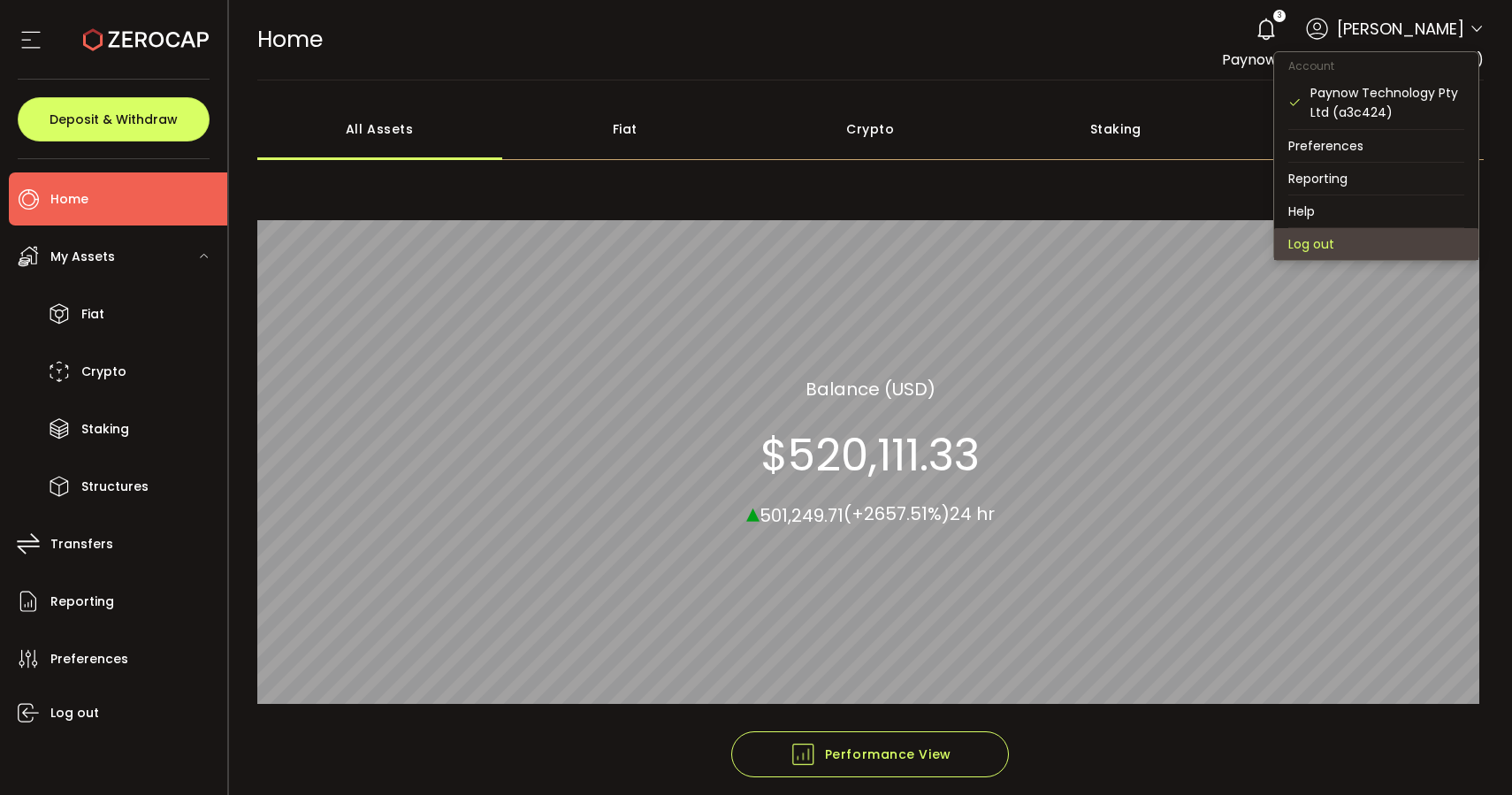
click at [1340, 244] on li "Log out" at bounding box center [1376, 244] width 204 height 32
